Goal: Find specific page/section: Find specific page/section

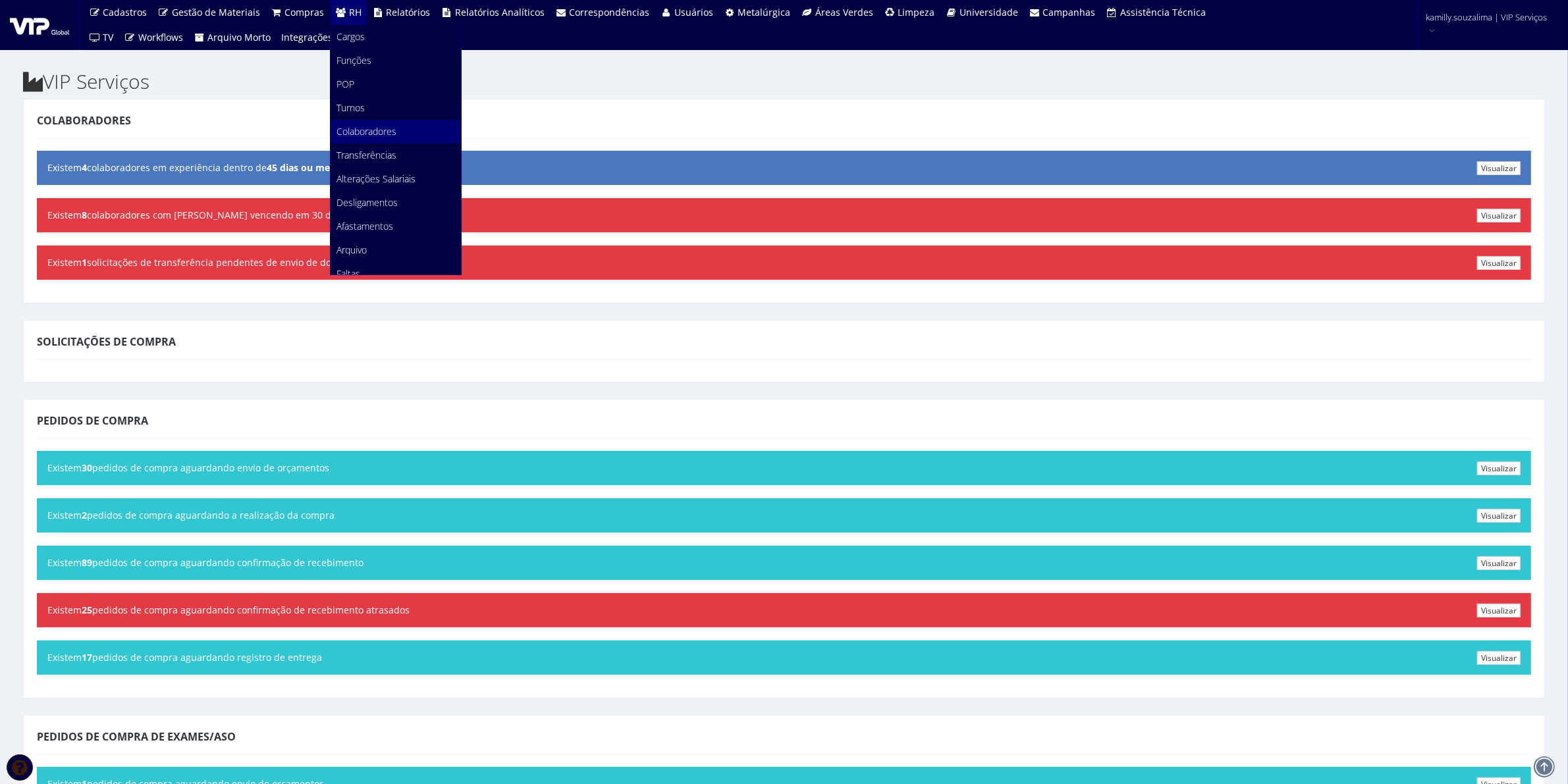
click at [368, 125] on span "Colaboradores" at bounding box center [367, 131] width 60 height 13
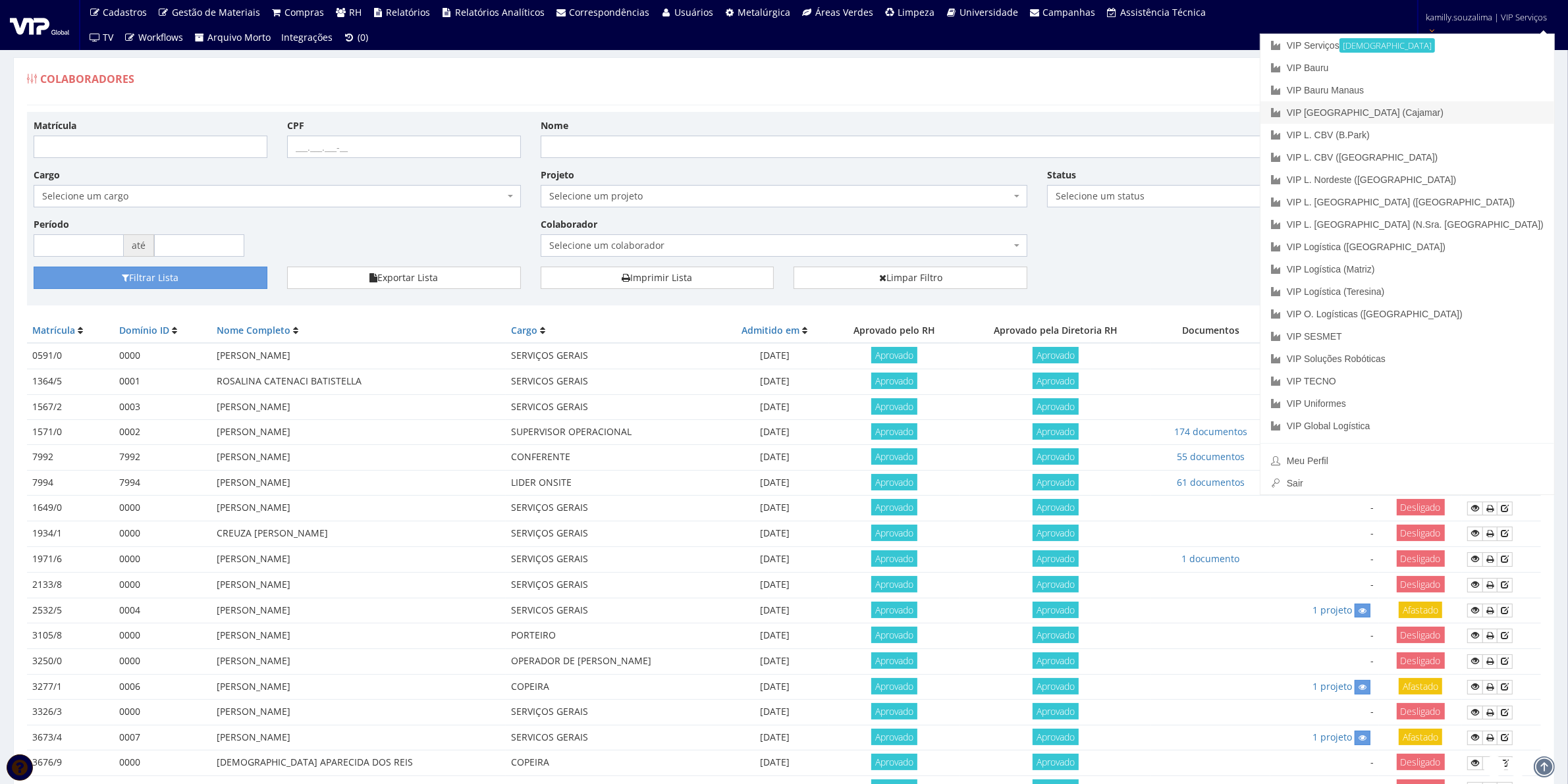
click at [1497, 113] on link "VIP [GEOGRAPHIC_DATA] (Cajamar)" at bounding box center [1406, 112] width 294 height 22
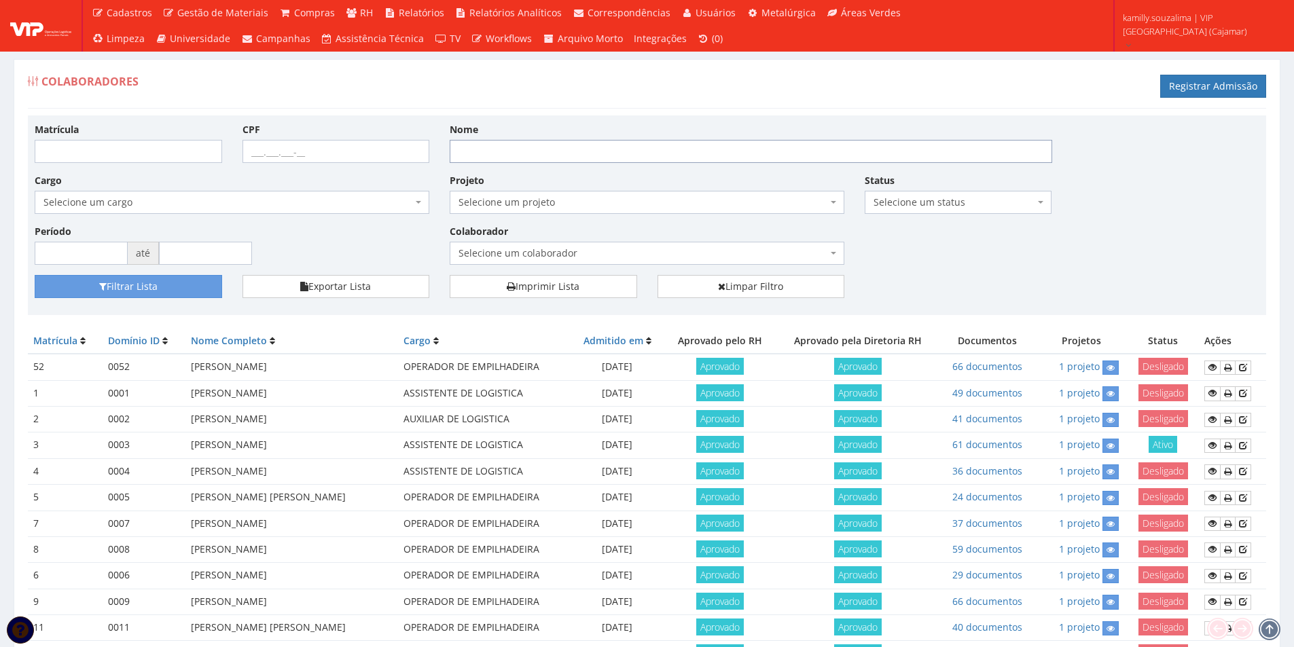
click at [550, 151] on input "Nome" at bounding box center [751, 151] width 603 height 23
type input "[PERSON_NAME]"
click at [190, 293] on button "Filtrar Lista" at bounding box center [128, 286] width 187 height 23
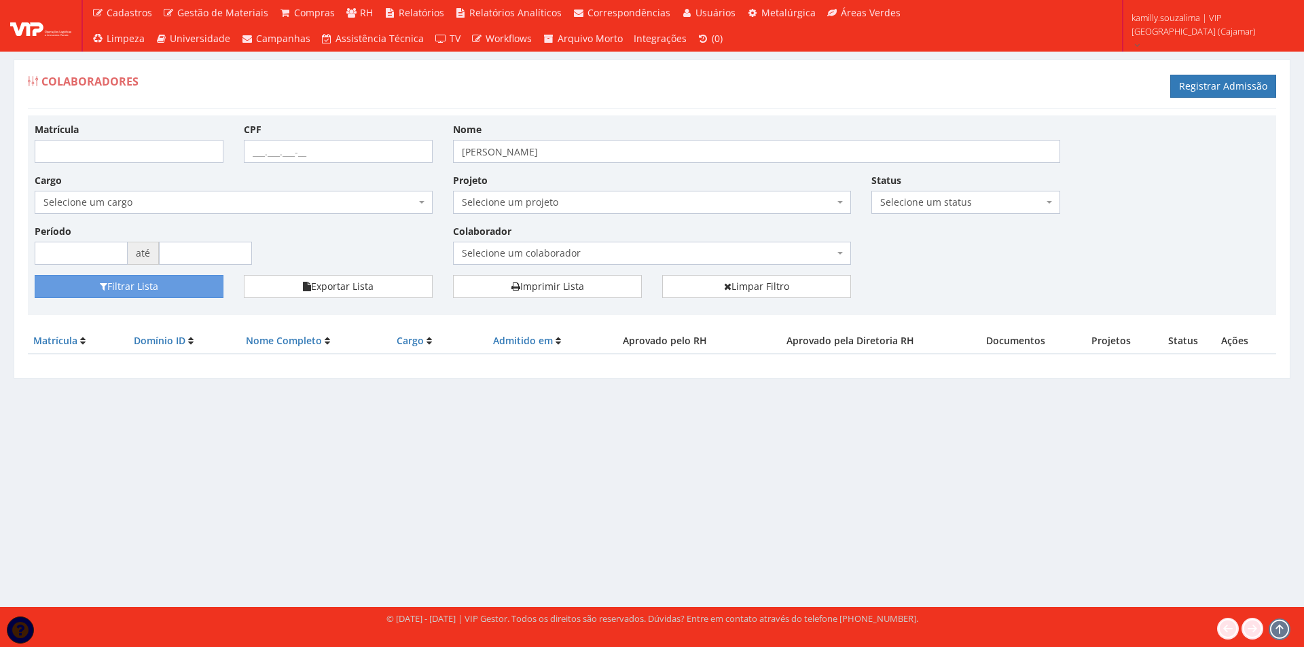
click at [405, 526] on div "Colaboradores Registrar Admissão Matrícula CPF Nome [PERSON_NAME] Cargo Selecio…" at bounding box center [652, 320] width 1304 height 573
